Goal: Task Accomplishment & Management: Manage account settings

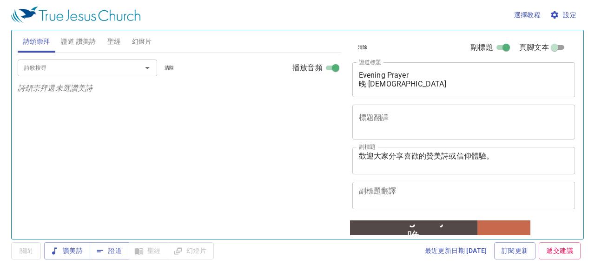
click at [349, 112] on div "清除 副標題 頁腳文本 證道標題 Evening Prayer 晚 禱 會 x 證道標題 標題翻譯 x 標題翻譯 副標題 歡迎大家分享喜歡的贊美詩或信仰體驗。…" at bounding box center [463, 124] width 229 height 189
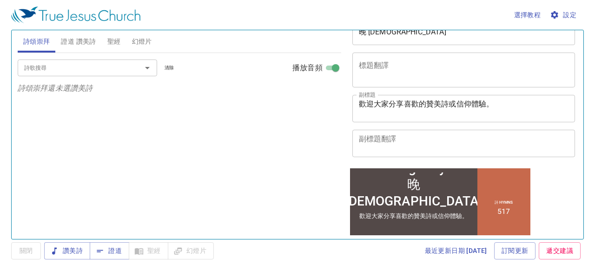
scroll to position [139, 0]
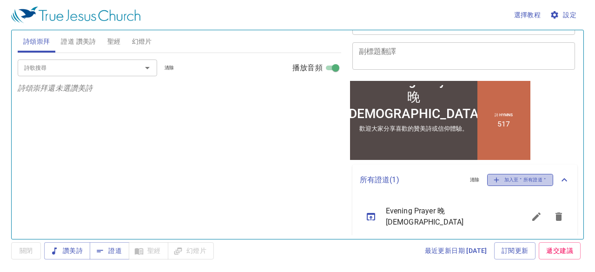
click at [492, 176] on icon "button" at bounding box center [496, 180] width 8 height 8
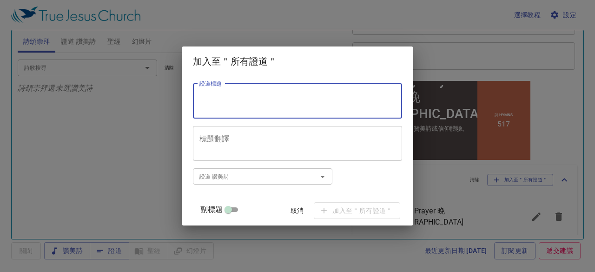
paste textarea "耶利米書第27章"
type textarea "耶利米書第27章"
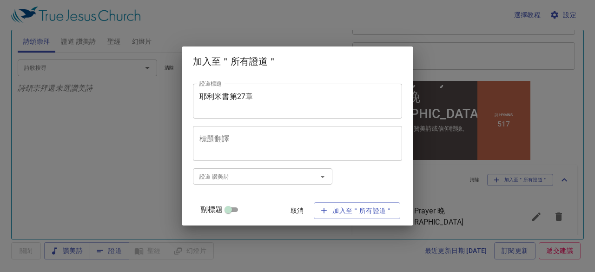
click at [287, 208] on span "取消" at bounding box center [297, 211] width 22 height 12
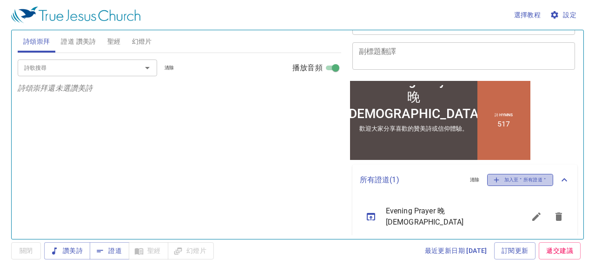
click at [502, 181] on span "加入至＂所有證道＂" at bounding box center [520, 180] width 54 height 8
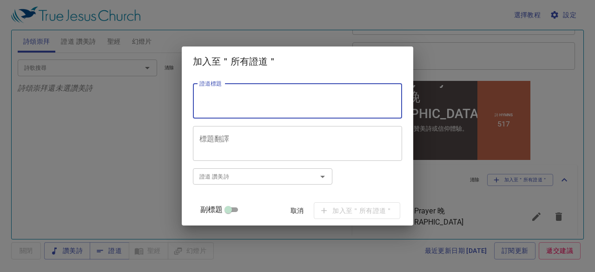
paste textarea "耶利米書第27章"
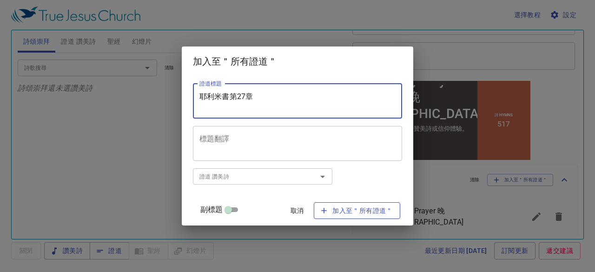
type textarea "耶利米書第27章"
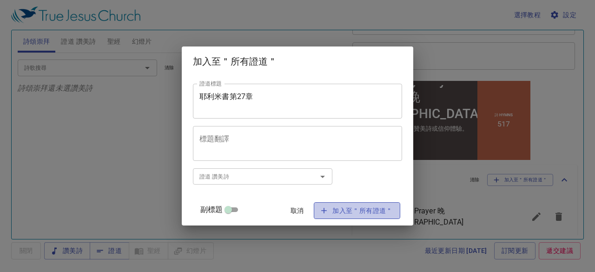
click at [363, 209] on span "加入至＂所有證道＂" at bounding box center [357, 211] width 72 height 12
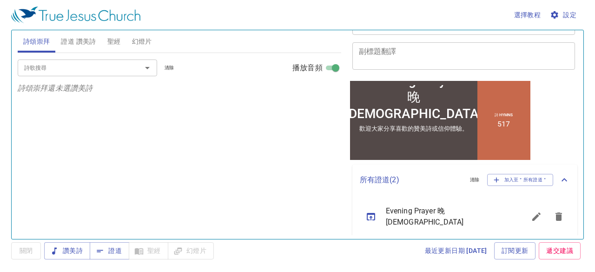
drag, startPoint x: 113, startPoint y: 249, endPoint x: 331, endPoint y: 175, distance: 229.8
click at [331, 175] on div "選擇教程 設定 詩頌崇拜 證道 讚美詩 聖經 幻燈片 詩歌搜尋 詩歌搜尋 清除 播放音頻 詩頌崇拜還未選讚美詩 詩歌搜尋 詩歌搜尋 清除 播放音頻 刪除 51…" at bounding box center [297, 136] width 595 height 272
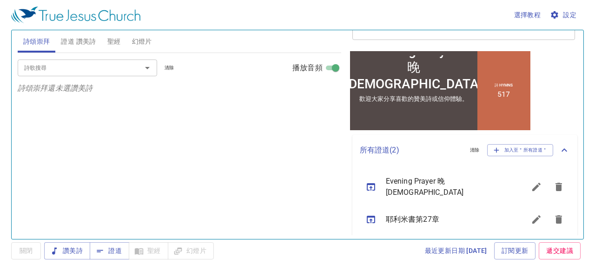
click at [372, 216] on icon "sermon lineup list" at bounding box center [371, 219] width 8 height 7
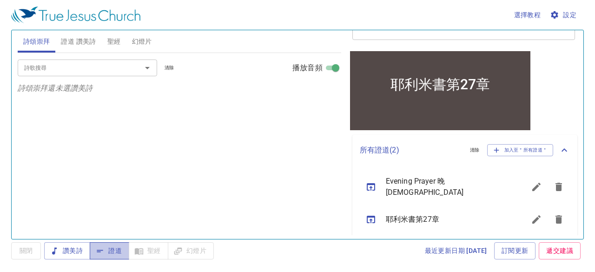
click at [115, 246] on span "證道" at bounding box center [109, 251] width 25 height 12
click at [532, 215] on icon "sermon lineup list" at bounding box center [536, 219] width 8 height 8
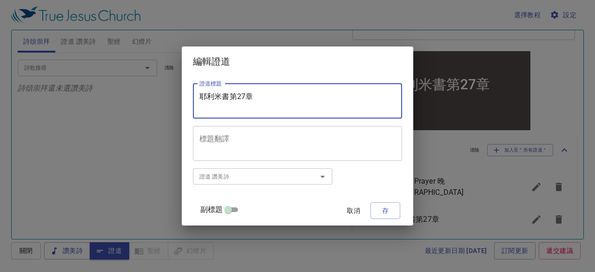
drag, startPoint x: 209, startPoint y: 99, endPoint x: 260, endPoint y: 110, distance: 52.4
click at [260, 110] on textarea "耶利米書第27章" at bounding box center [297, 101] width 196 height 18
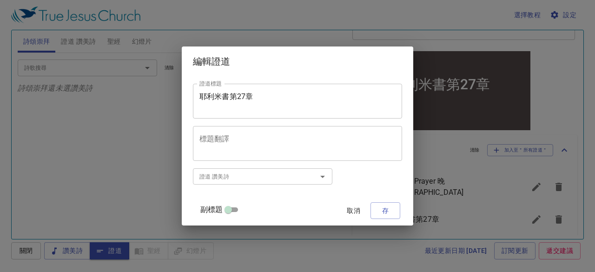
click at [299, 108] on textarea "耶利米書第27章" at bounding box center [297, 101] width 196 height 18
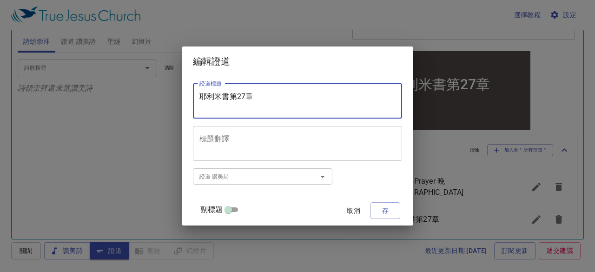
drag, startPoint x: 210, startPoint y: 97, endPoint x: 263, endPoint y: 97, distance: 53.0
click at [263, 97] on textarea "耶利米書第27章" at bounding box center [297, 101] width 196 height 18
paste textarea "Pr. Chou"
type textarea "耶利米書第27章 Pr. Chou"
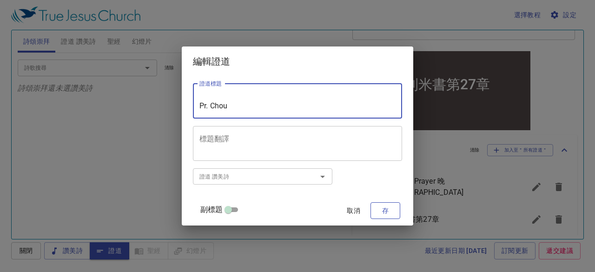
click at [379, 212] on span "存" at bounding box center [385, 211] width 15 height 12
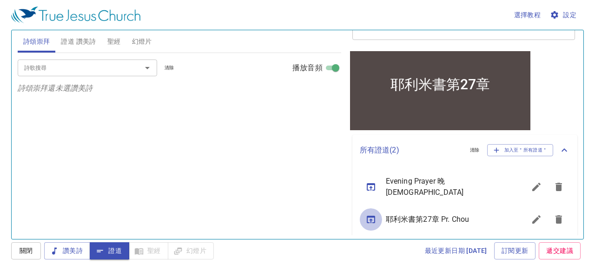
click at [372, 214] on icon "sermon lineup list" at bounding box center [370, 219] width 11 height 11
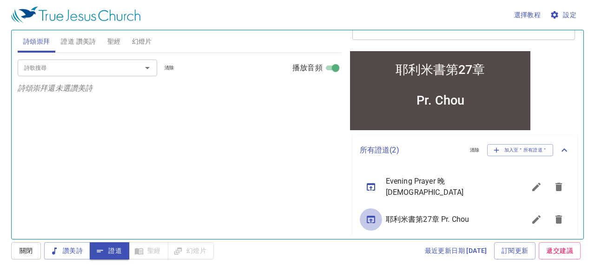
scroll to position [187, 0]
click at [534, 41] on div "副標題 歡迎大家分享喜歡的贊美詩或信仰體驗。 x 副標題 副標題翻譯 x 副標題翻譯" at bounding box center [460, 9] width 223 height 70
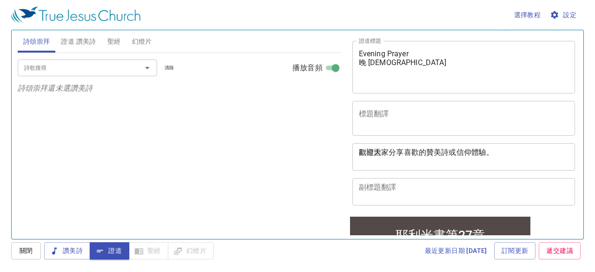
scroll to position [0, 0]
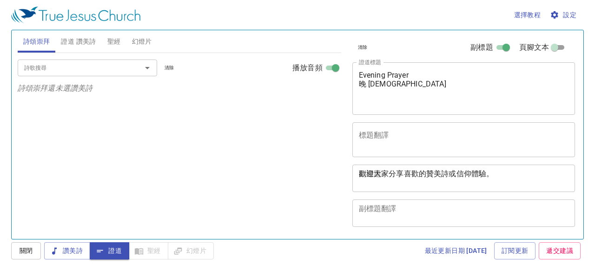
click at [396, 73] on textarea "耶利米書第27章 Pr. Chou" at bounding box center [464, 88] width 210 height 35
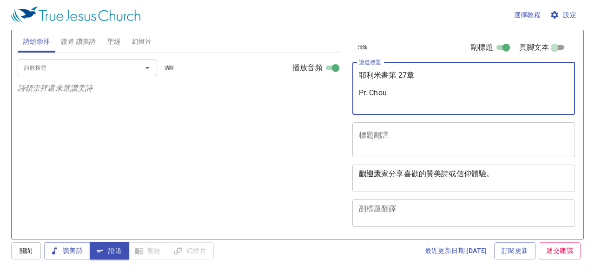
click at [406, 75] on textarea "耶利米書第 27章 Pr. Chou" at bounding box center [464, 88] width 210 height 35
click at [399, 75] on textarea "耶利米書第 27章 Pr. Chou" at bounding box center [464, 88] width 210 height 35
type textarea "耶利米書第27章 Pr. Chou"
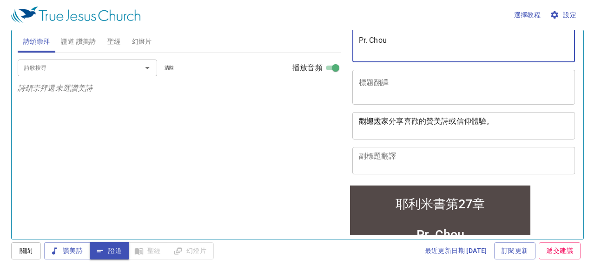
scroll to position [139, 0]
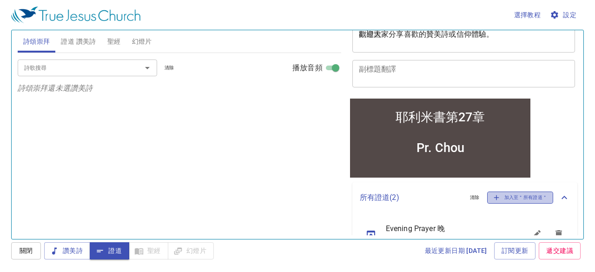
click at [492, 199] on icon "button" at bounding box center [496, 197] width 8 height 8
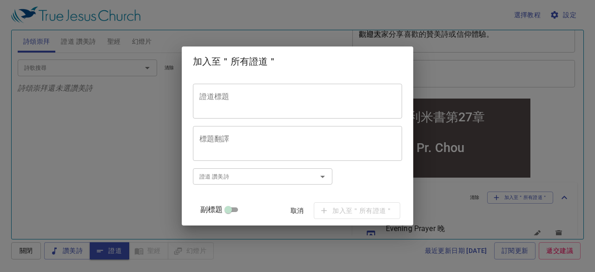
click at [238, 104] on textarea "證道標題" at bounding box center [297, 101] width 196 height 18
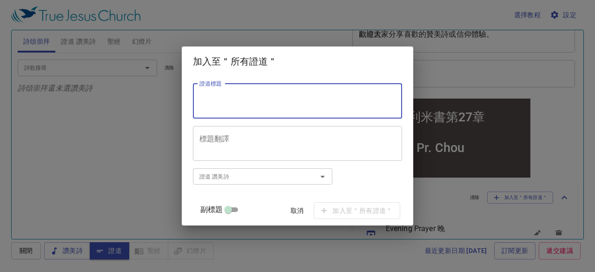
paste textarea "耶利米書第28章 先知[PERSON_NAME]死"
type textarea "耶利米書第28章 先知[PERSON_NAME]死"
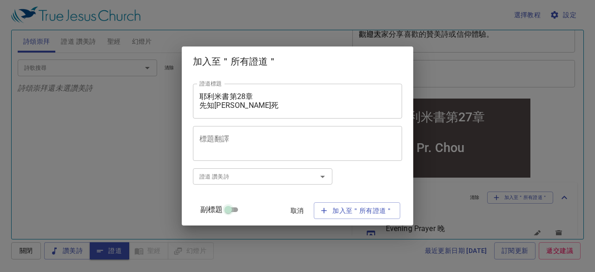
click at [241, 208] on input "副標題" at bounding box center [228, 211] width 33 height 11
checkbox input "true"
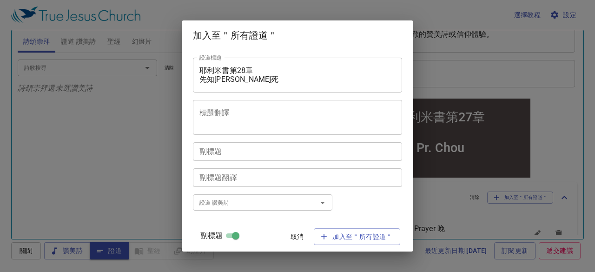
click at [254, 153] on textarea "副標題" at bounding box center [297, 151] width 196 height 9
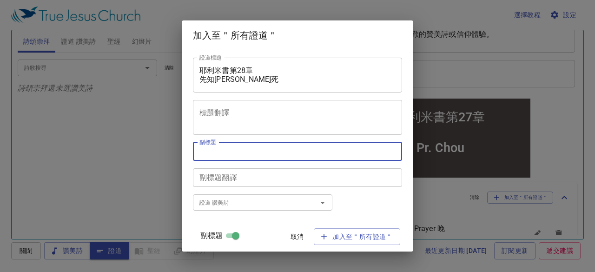
paste textarea "簡明瑞 傳道"
type textarea "簡明瑞 傳道"
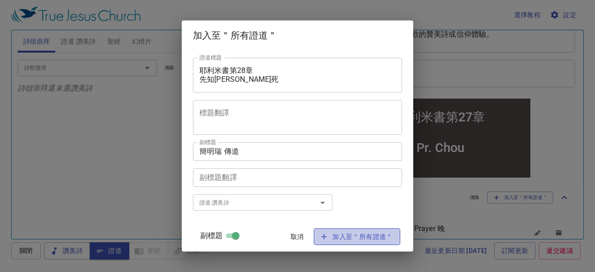
click at [343, 236] on span "加入至＂所有證道＂" at bounding box center [357, 237] width 72 height 12
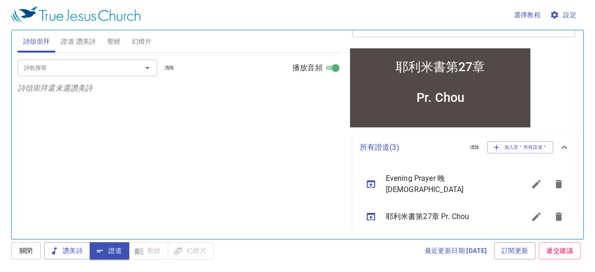
scroll to position [222, 0]
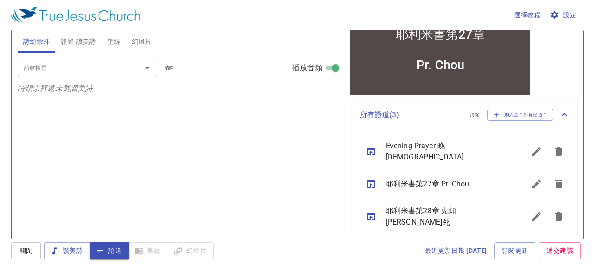
click at [372, 213] on icon "sermon lineup list" at bounding box center [371, 216] width 8 height 7
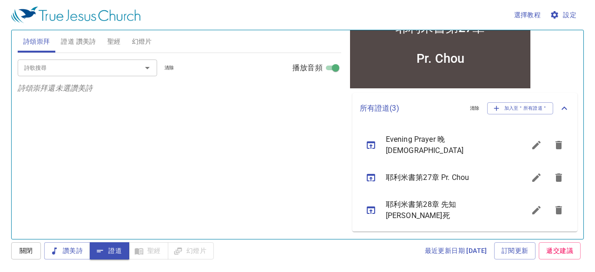
scroll to position [205, 0]
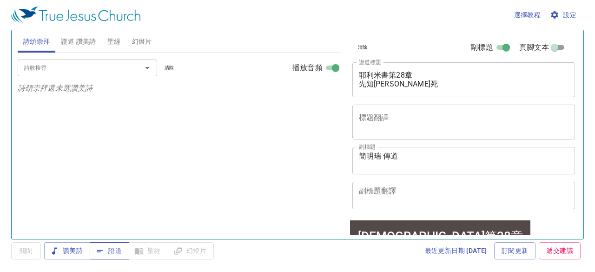
click at [108, 248] on span "證道" at bounding box center [109, 251] width 25 height 12
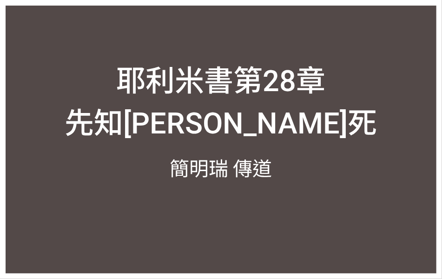
click at [270, 241] on div at bounding box center [221, 231] width 431 height 86
